Goal: Find specific page/section: Find specific page/section

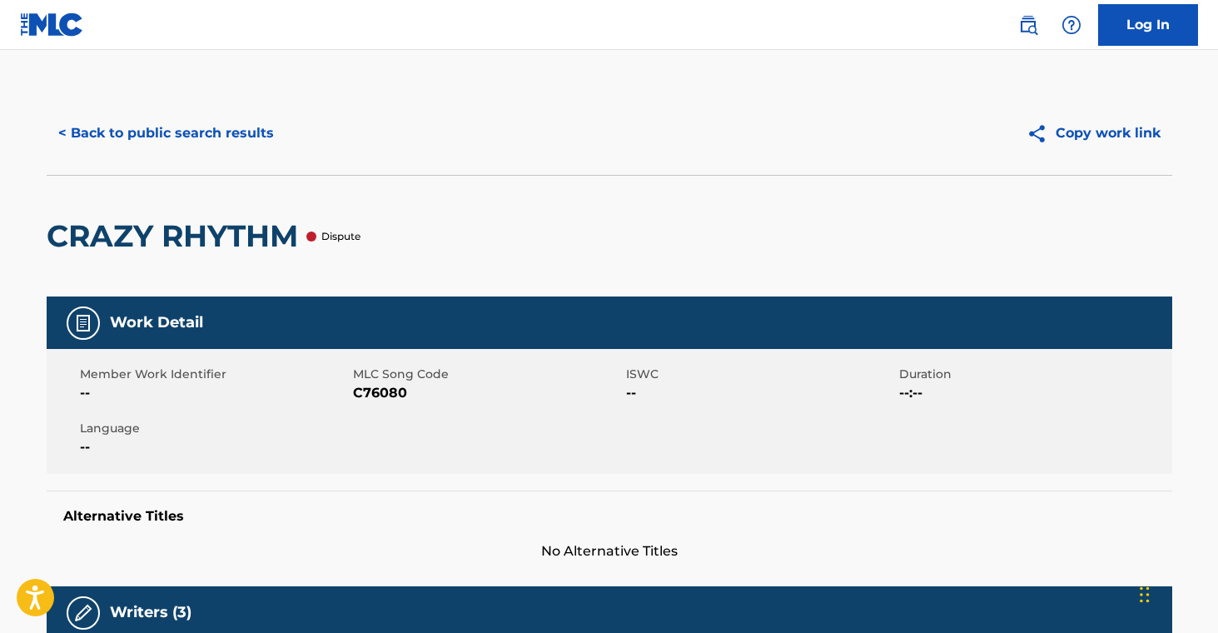
click at [239, 130] on button "< Back to public search results" at bounding box center [166, 133] width 239 height 42
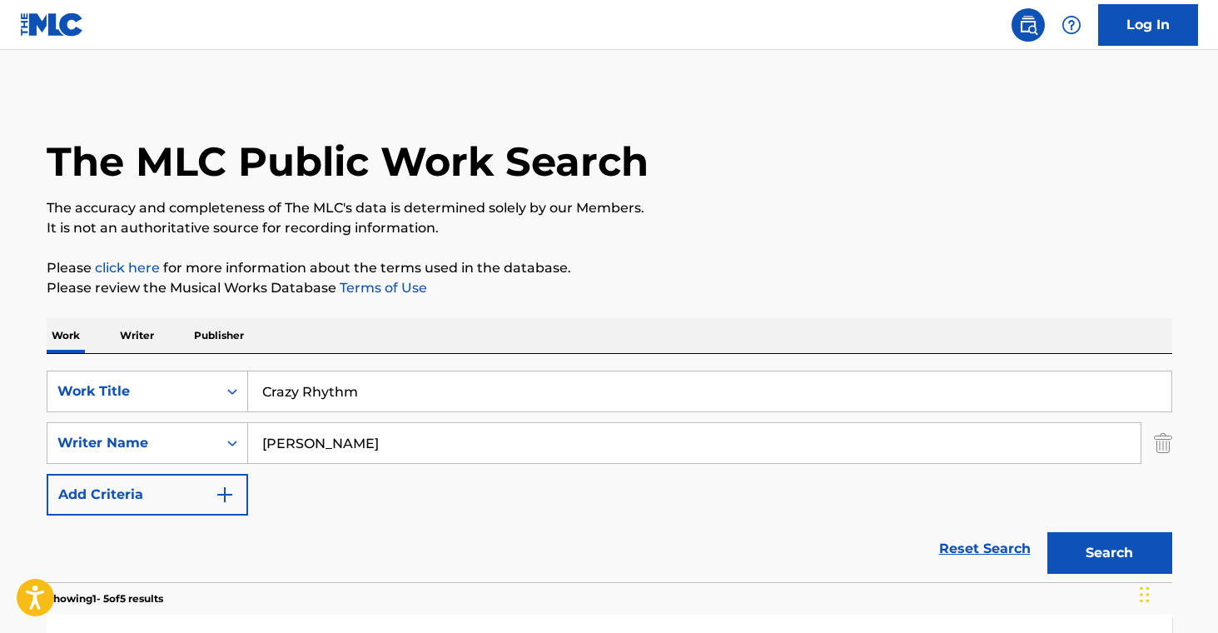
scroll to position [136, 0]
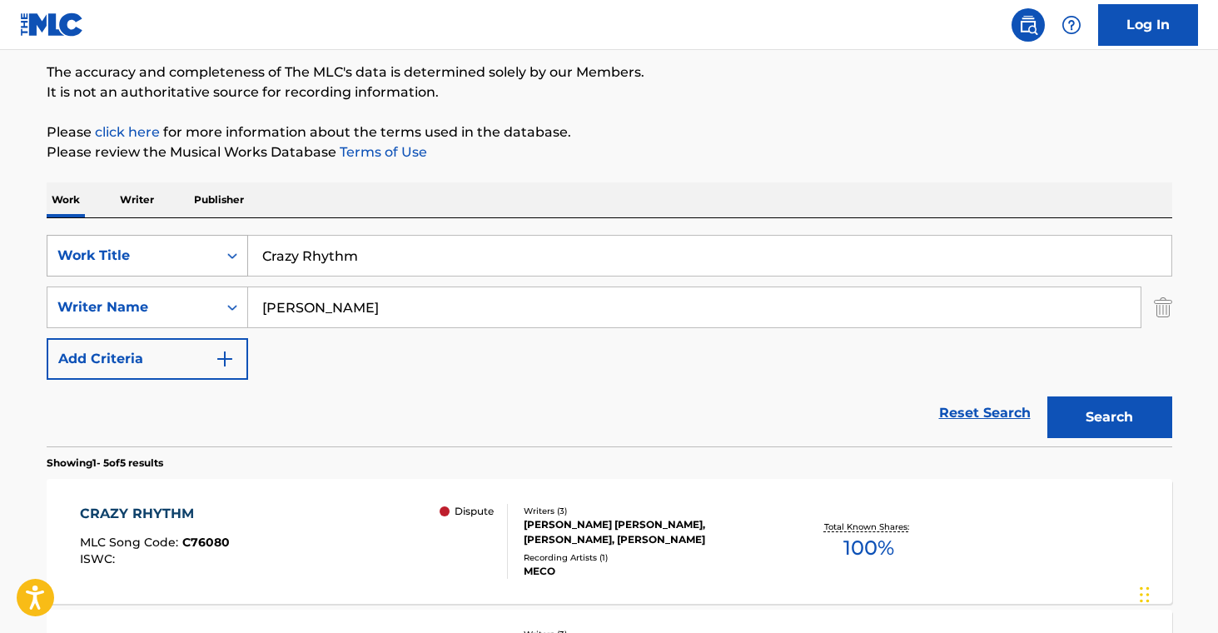
click at [201, 271] on div "Work Title" at bounding box center [147, 256] width 201 height 42
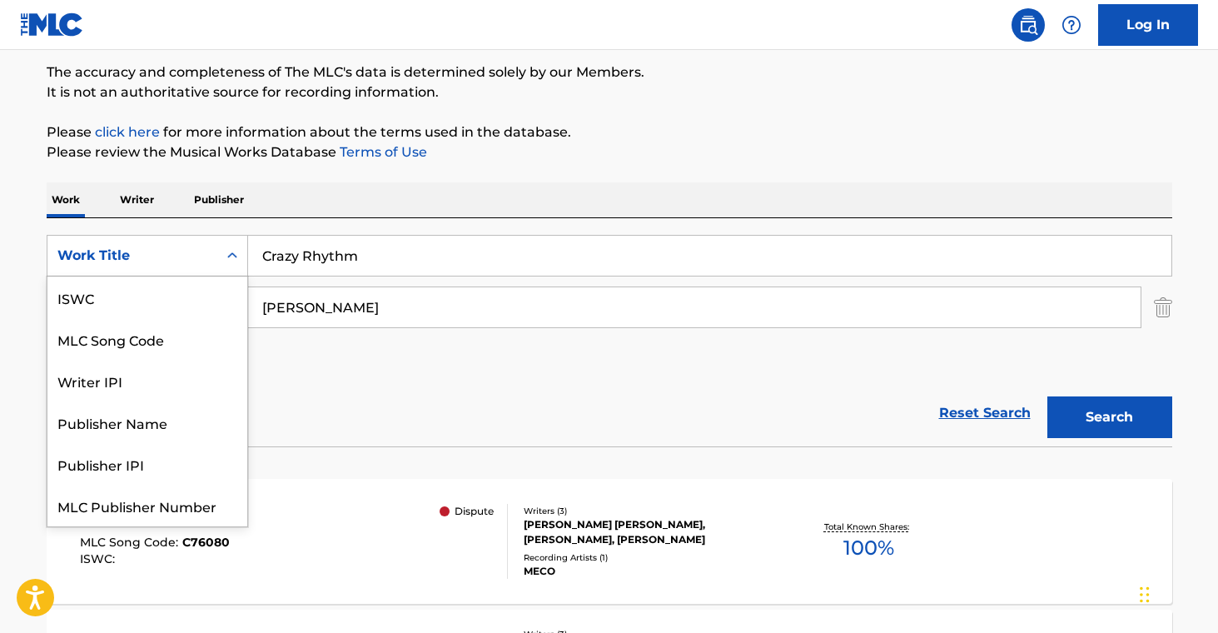
scroll to position [42, 0]
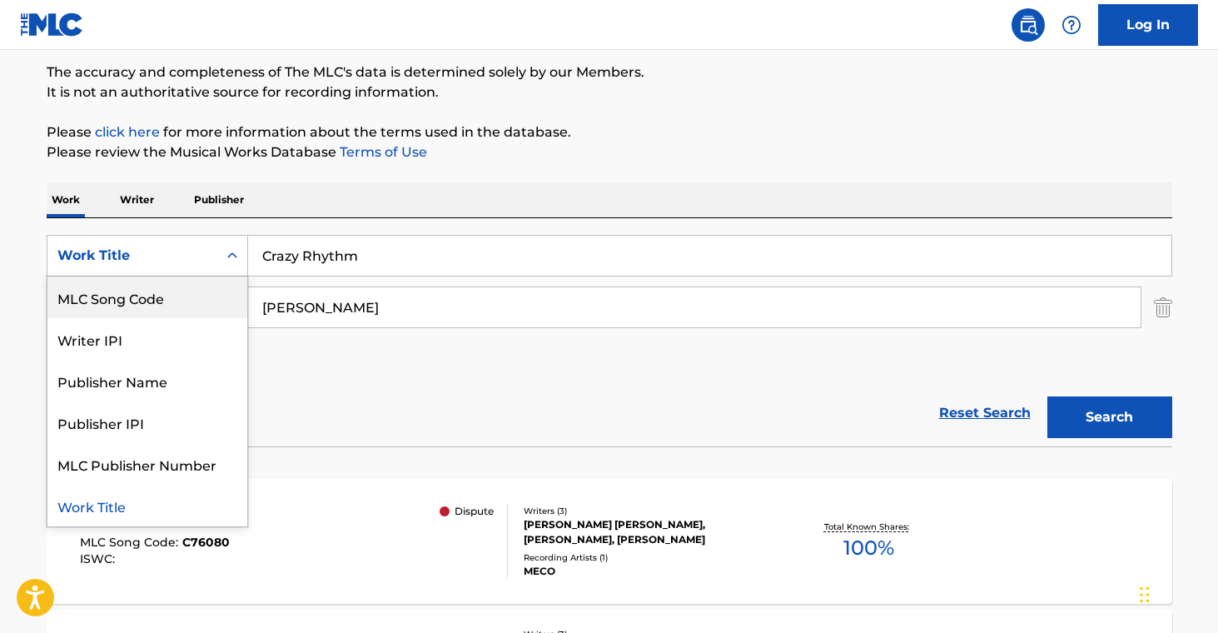
click at [193, 285] on div "MLC Song Code" at bounding box center [147, 297] width 200 height 42
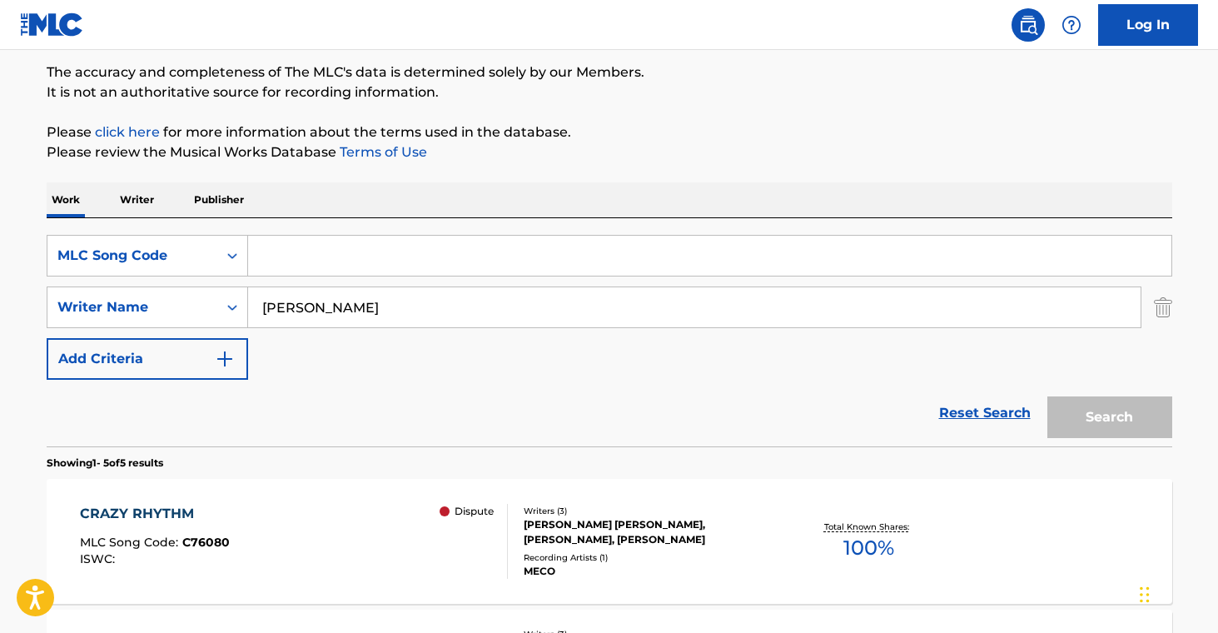
click at [365, 266] on input "Search Form" at bounding box center [709, 256] width 923 height 40
paste input "DB2VPJ"
type input "DB2VPJ"
click at [1167, 309] on img "Search Form" at bounding box center [1163, 307] width 18 height 42
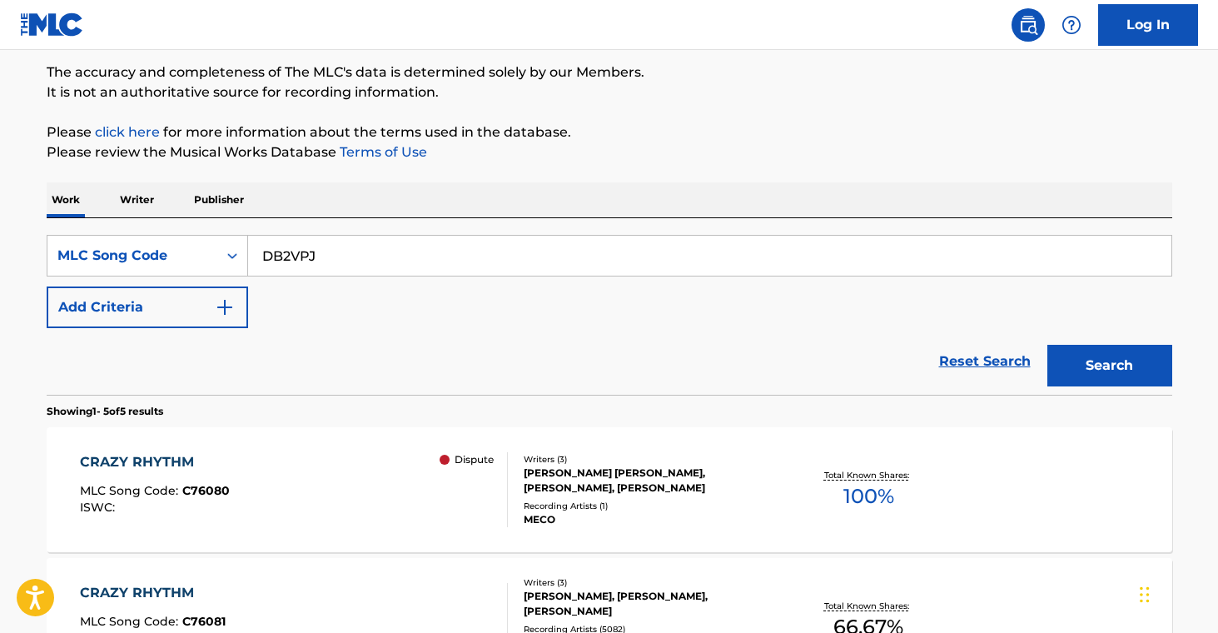
click at [1075, 370] on button "Search" at bounding box center [1109, 366] width 125 height 42
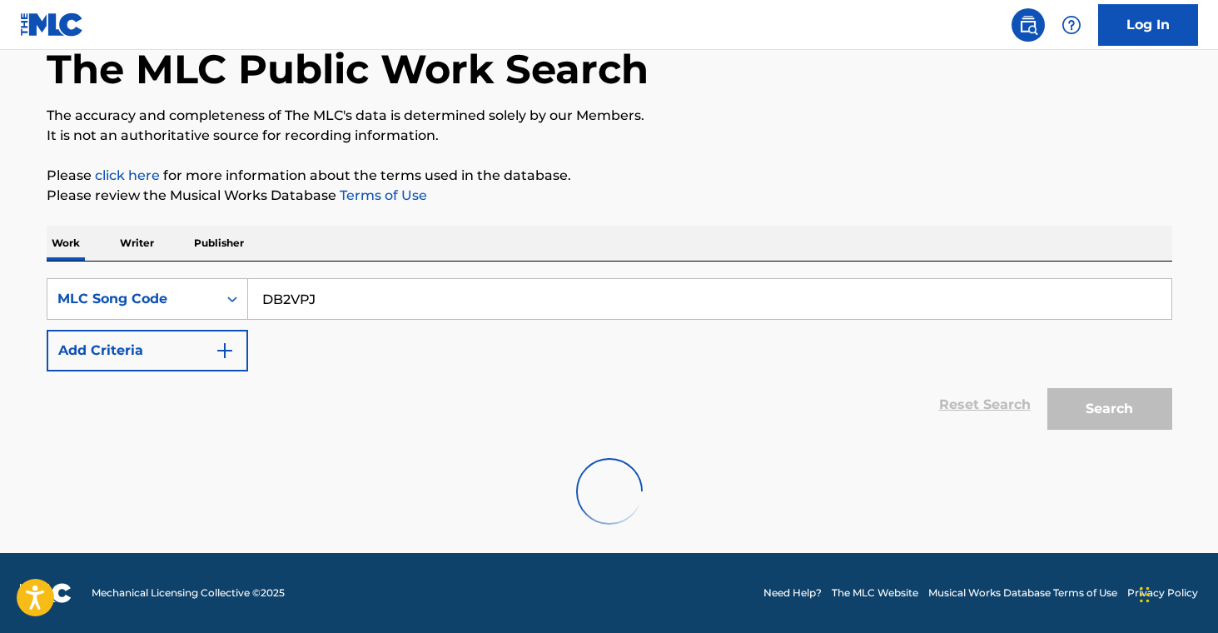
scroll to position [136, 0]
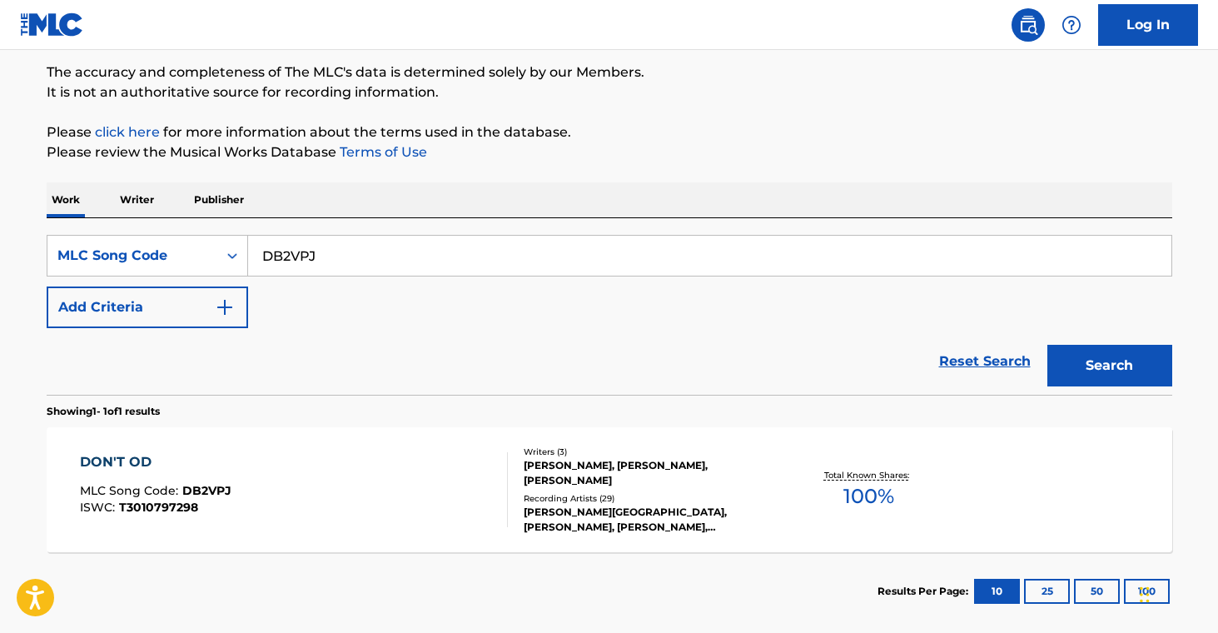
click at [649, 501] on div "Recording Artists ( 29 )" at bounding box center [649, 498] width 251 height 12
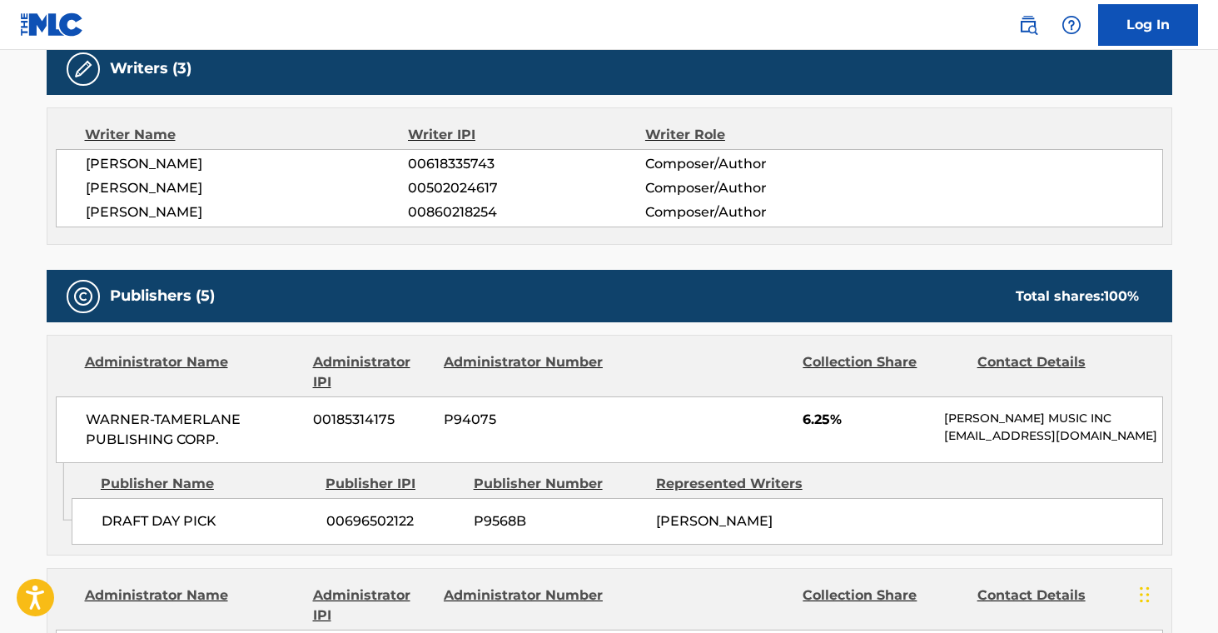
scroll to position [361, 0]
